Goal: Participate in discussion: Engage in conversation with other users on a specific topic

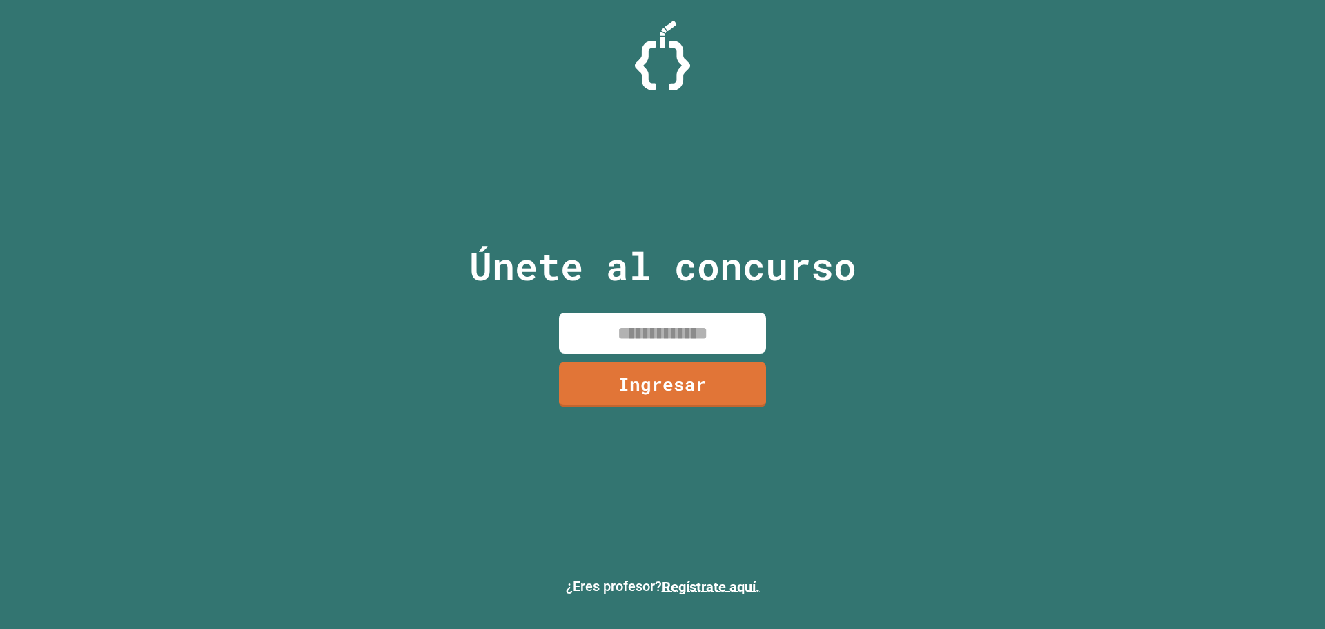
click at [619, 329] on input at bounding box center [662, 333] width 207 height 41
type input "********"
click at [639, 390] on font "Ingresar" at bounding box center [663, 382] width 86 height 25
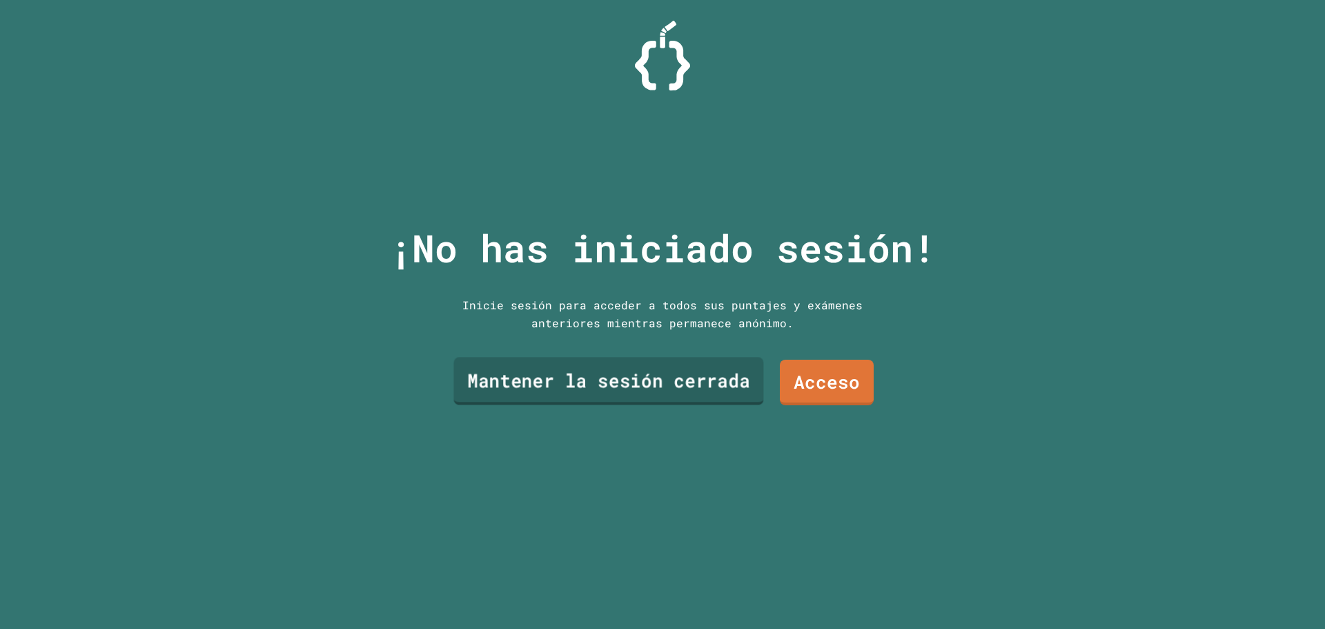
click at [639, 390] on link "Mantener la sesión cerrada" at bounding box center [608, 382] width 310 height 48
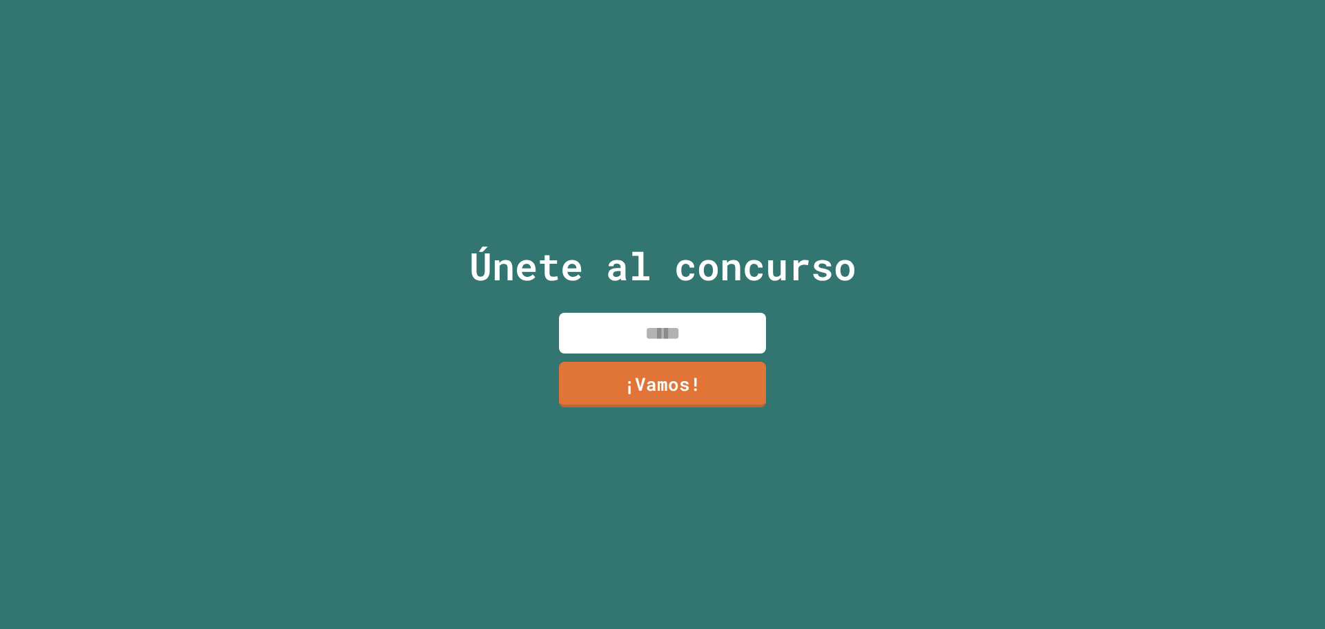
click at [571, 331] on input at bounding box center [662, 333] width 207 height 41
type input "*******"
click at [641, 373] on font "¡Vamos!" at bounding box center [663, 382] width 77 height 25
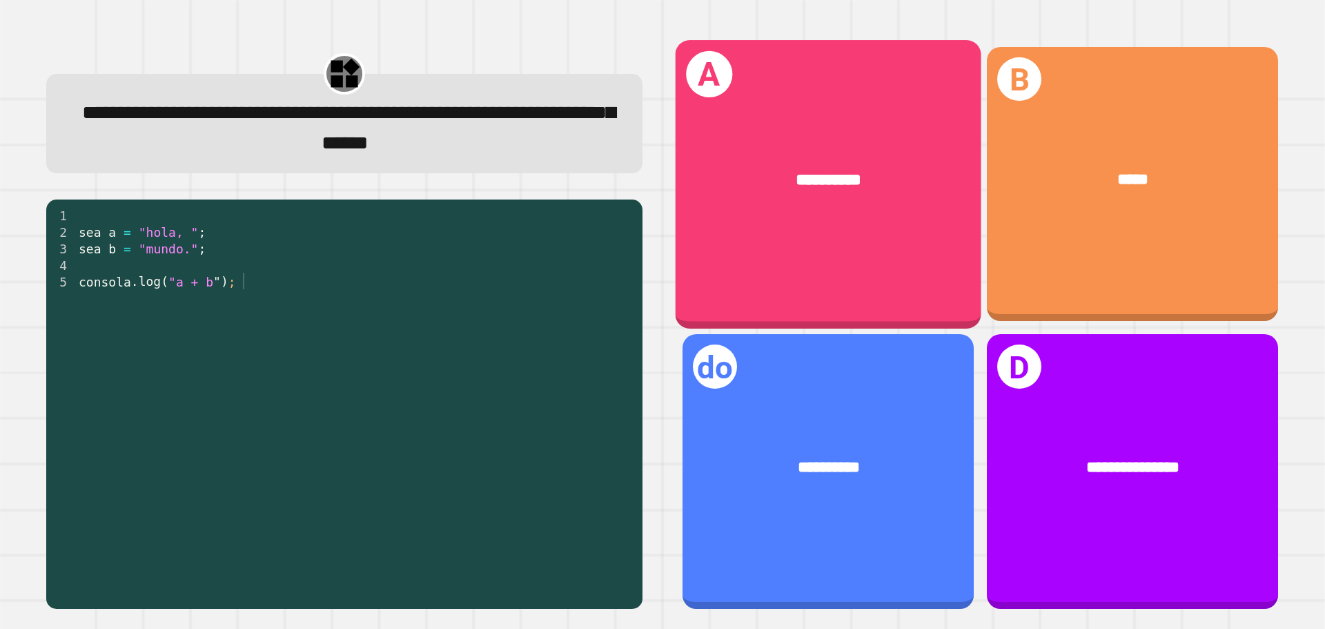
drag, startPoint x: 892, startPoint y: 240, endPoint x: 883, endPoint y: 254, distance: 16.5
click at [883, 254] on div "**********" at bounding box center [829, 184] width 306 height 288
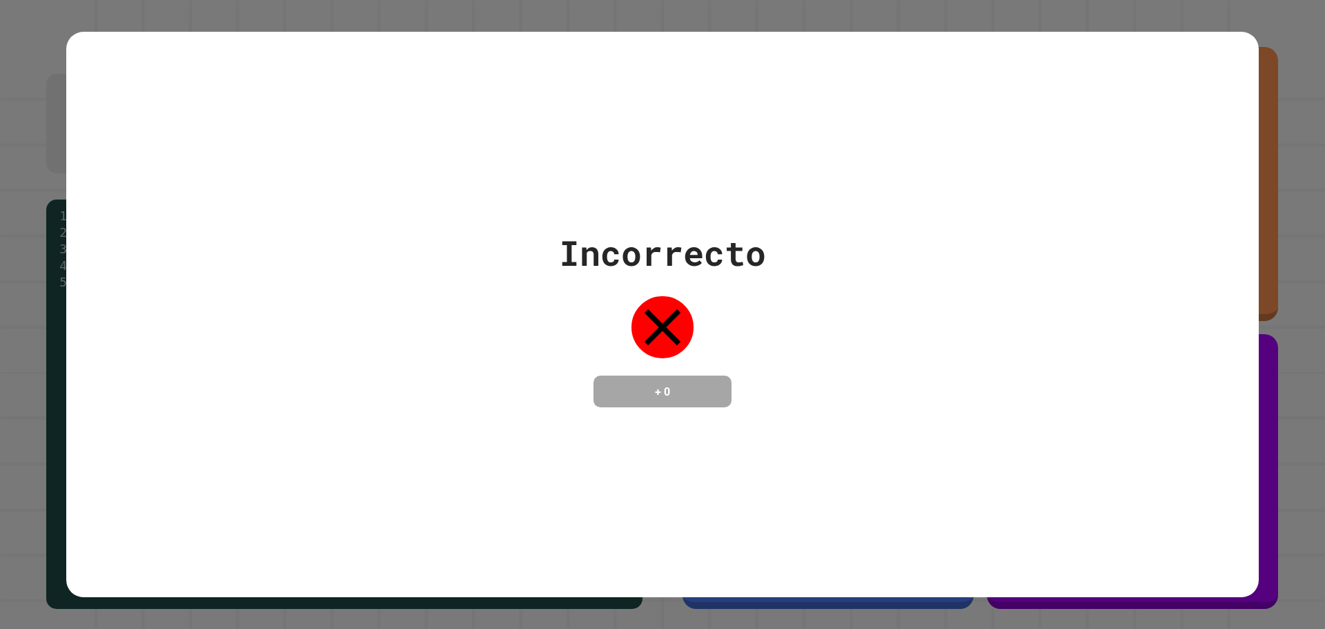
drag, startPoint x: 759, startPoint y: 451, endPoint x: 741, endPoint y: 438, distance: 22.2
click at [741, 438] on div "Incorrecto + 0" at bounding box center [662, 315] width 1193 height 566
click at [695, 407] on div "+ 0" at bounding box center [663, 390] width 138 height 31
click at [707, 420] on div "Incorrecto + 0" at bounding box center [662, 315] width 1193 height 566
click at [645, 591] on div "Incorrecto + 0" at bounding box center [662, 314] width 1325 height 629
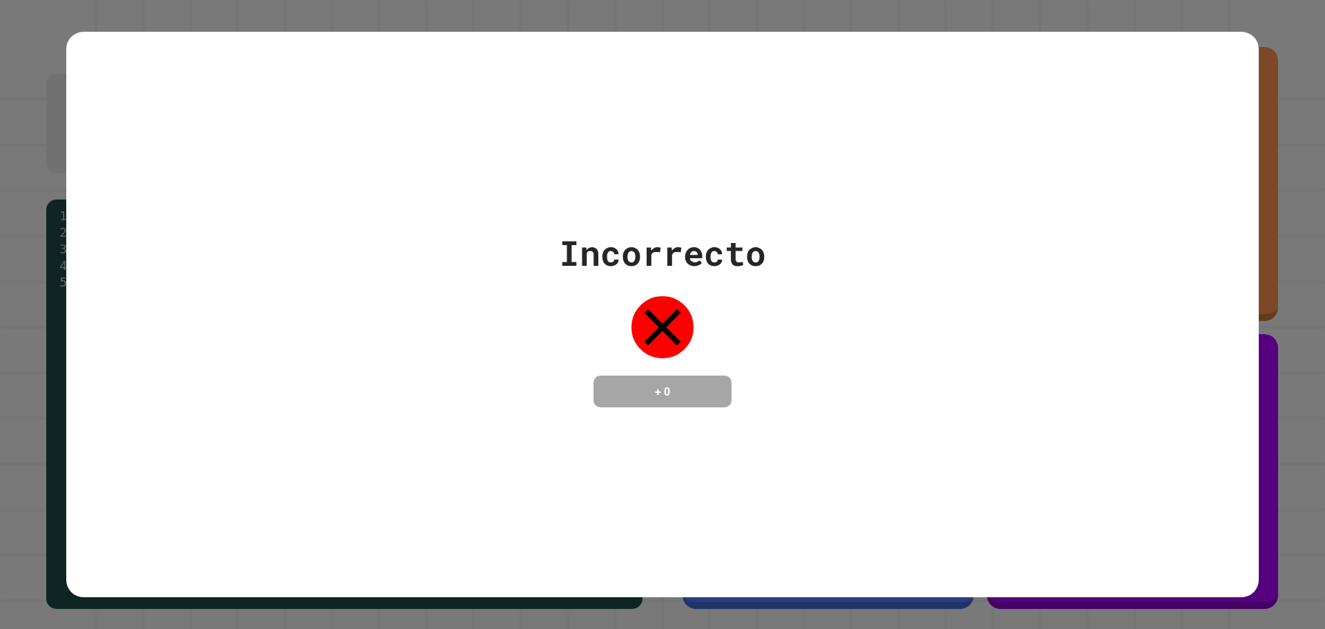
click at [235, 375] on div "Incorrecto + 0" at bounding box center [662, 314] width 1193 height 185
click at [535, 378] on div "Incorrecto + 0" at bounding box center [662, 314] width 1193 height 185
click at [509, 393] on div "Incorrecto + 0" at bounding box center [662, 314] width 1193 height 185
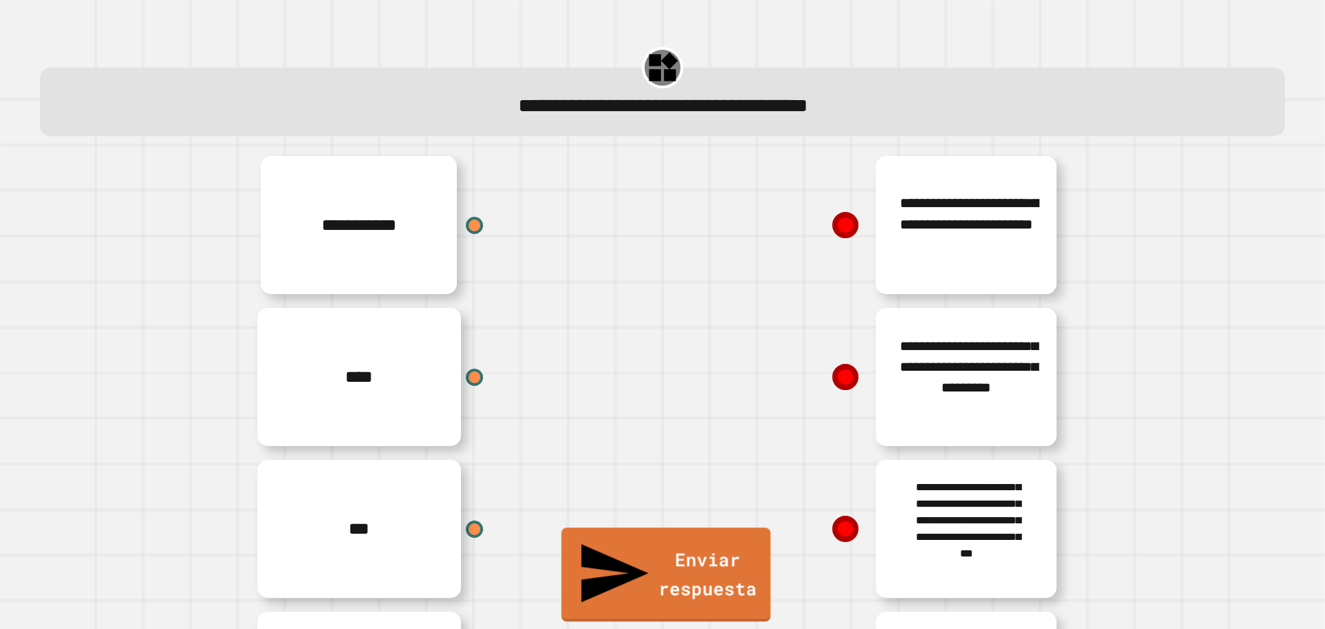
drag, startPoint x: 693, startPoint y: 551, endPoint x: 673, endPoint y: 558, distance: 21.2
click at [689, 551] on div "**********" at bounding box center [870, 529] width 414 height 152
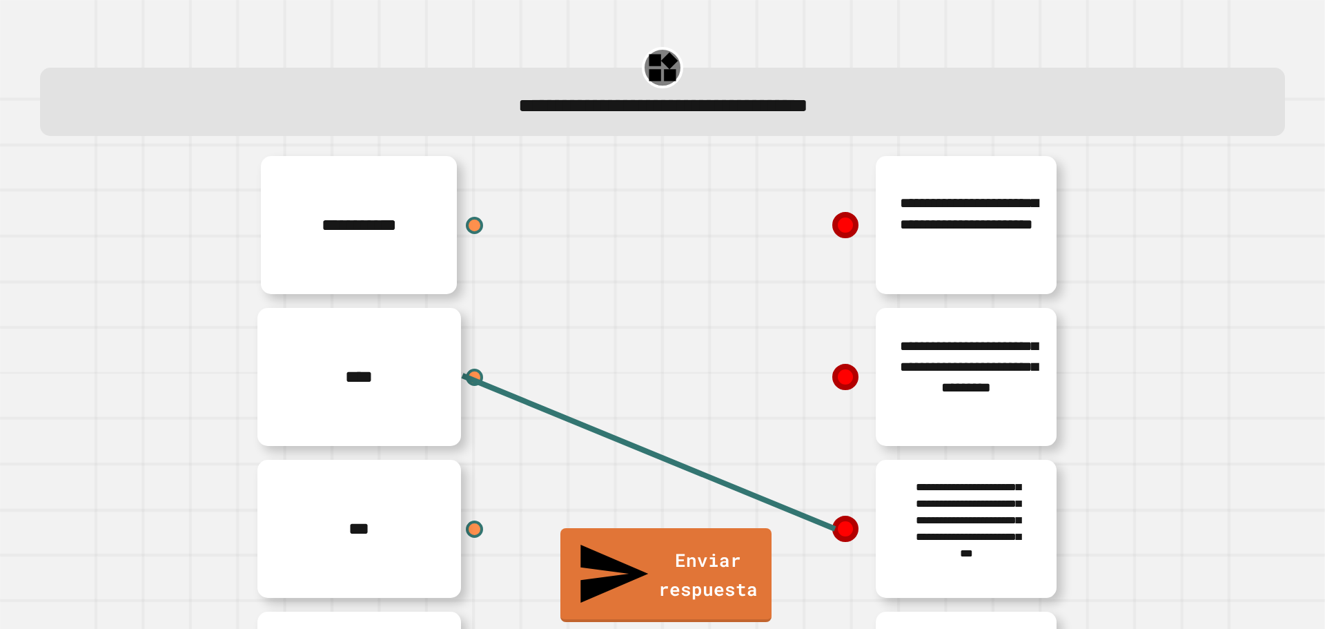
click at [837, 533] on icon at bounding box center [845, 528] width 21 height 21
click at [832, 529] on line at bounding box center [648, 451] width 373 height 153
click at [465, 378] on div at bounding box center [474, 376] width 21 height 21
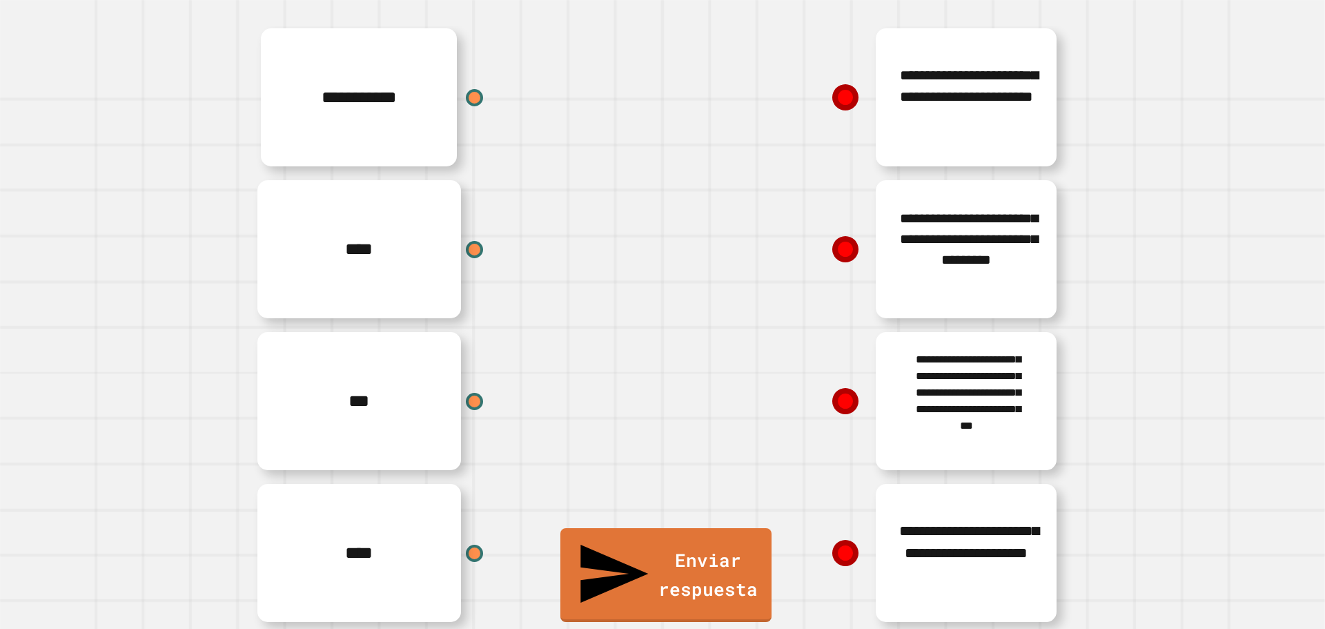
scroll to position [151, 0]
click at [832, 388] on icon at bounding box center [845, 401] width 27 height 27
click at [834, 387] on icon at bounding box center [846, 401] width 28 height 28
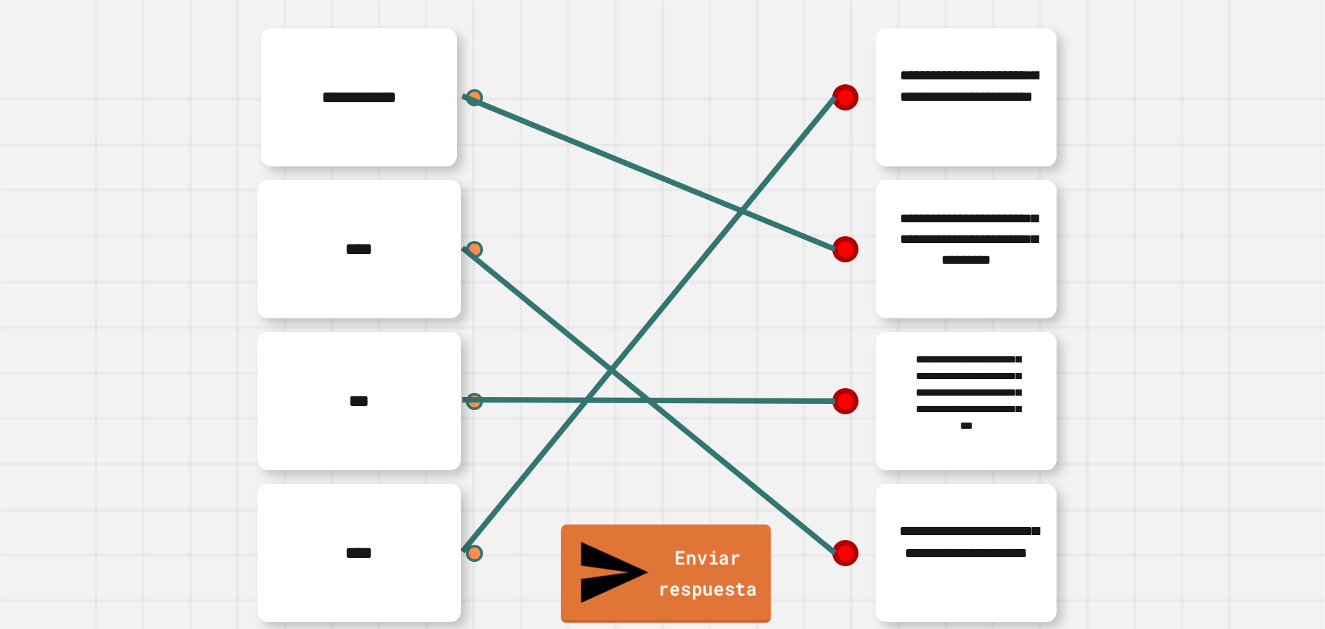
click at [684, 596] on font "Enviar respuesta" at bounding box center [707, 572] width 99 height 55
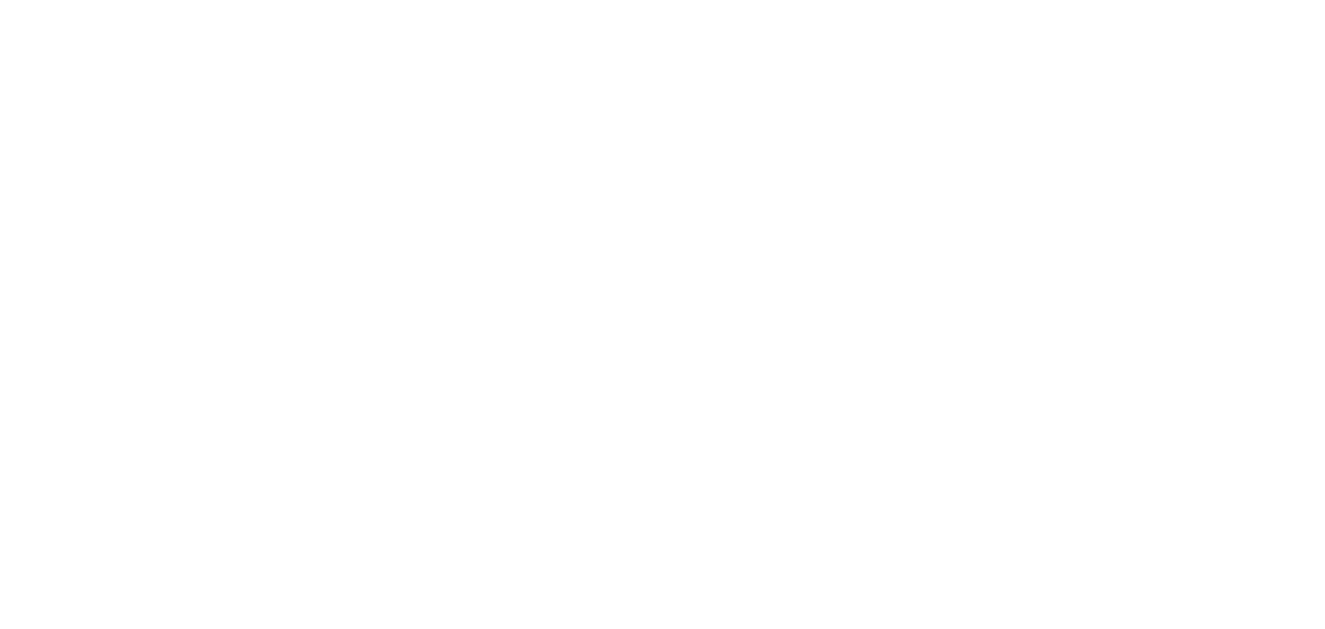
click at [561, 237] on div at bounding box center [662, 314] width 1325 height 629
click at [467, 593] on div at bounding box center [662, 314] width 1325 height 629
drag, startPoint x: 750, startPoint y: 473, endPoint x: 738, endPoint y: 480, distance: 13.3
click at [738, 480] on div at bounding box center [662, 314] width 1325 height 629
